Goal: Information Seeking & Learning: Learn about a topic

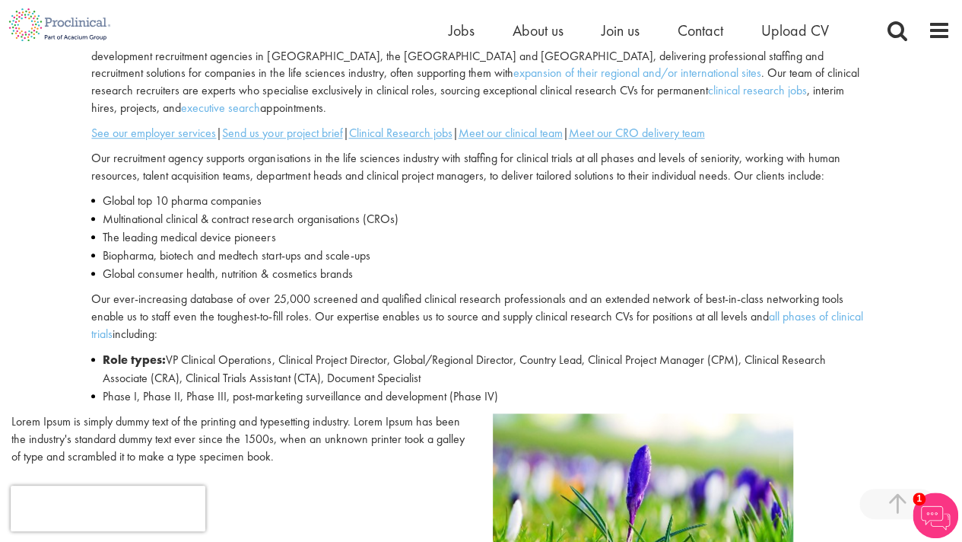
scroll to position [527, 0]
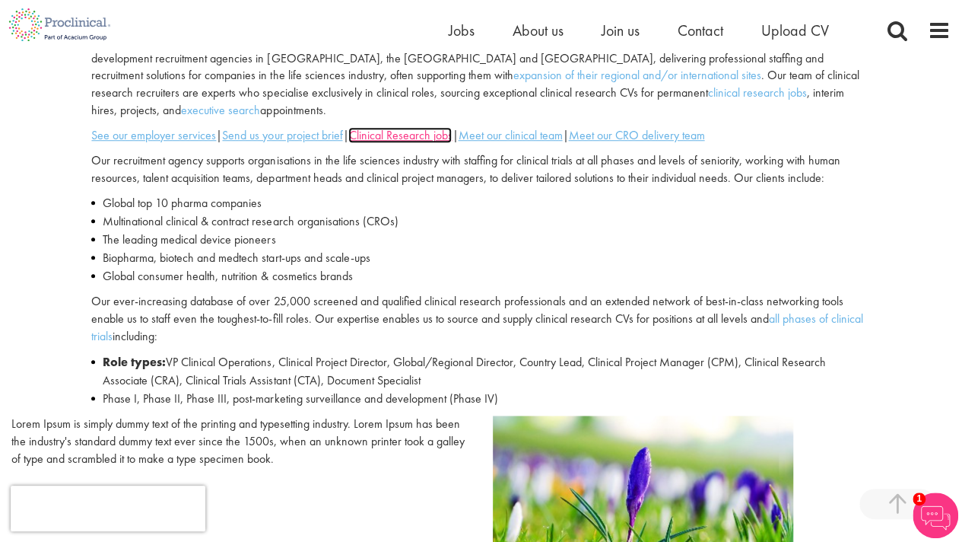
click at [437, 127] on u "Clinical Research jobs" at bounding box center [399, 135] width 103 height 16
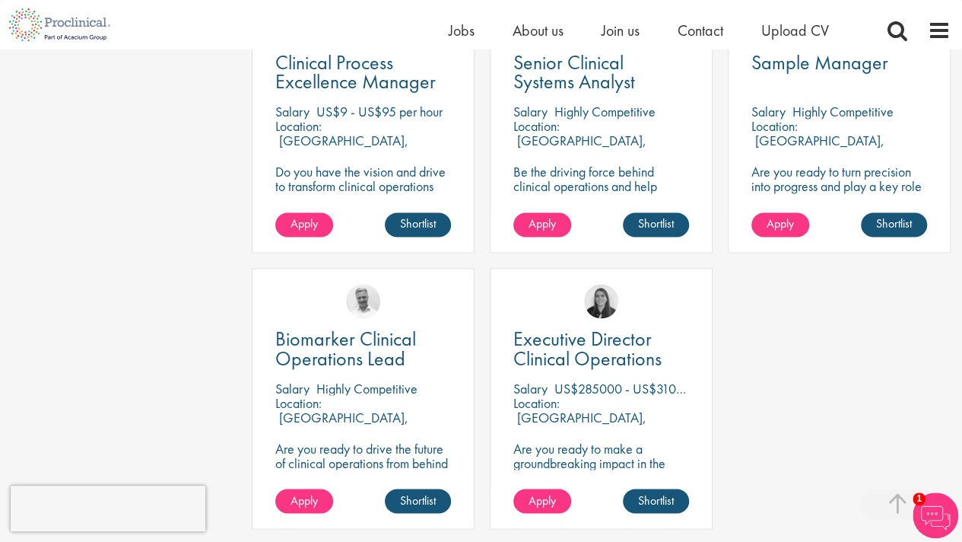
scroll to position [1239, 0]
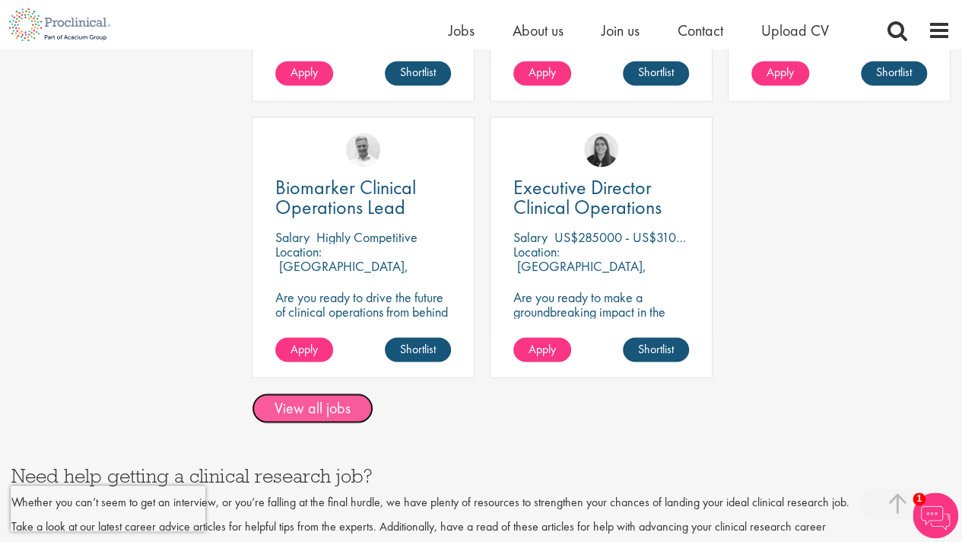
click at [343, 396] on link "View all jobs" at bounding box center [313, 408] width 122 height 30
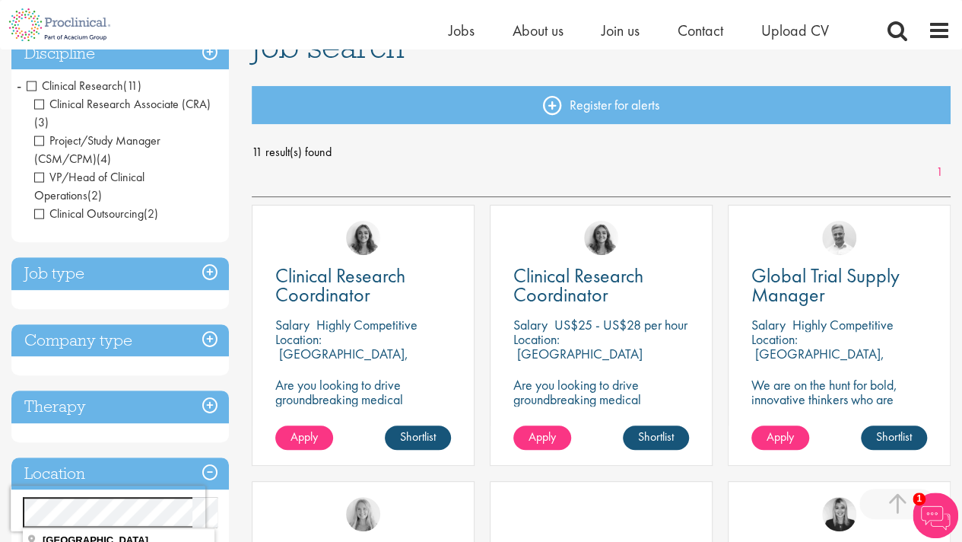
scroll to position [400, 0]
